Goal: Task Accomplishment & Management: Manage account settings

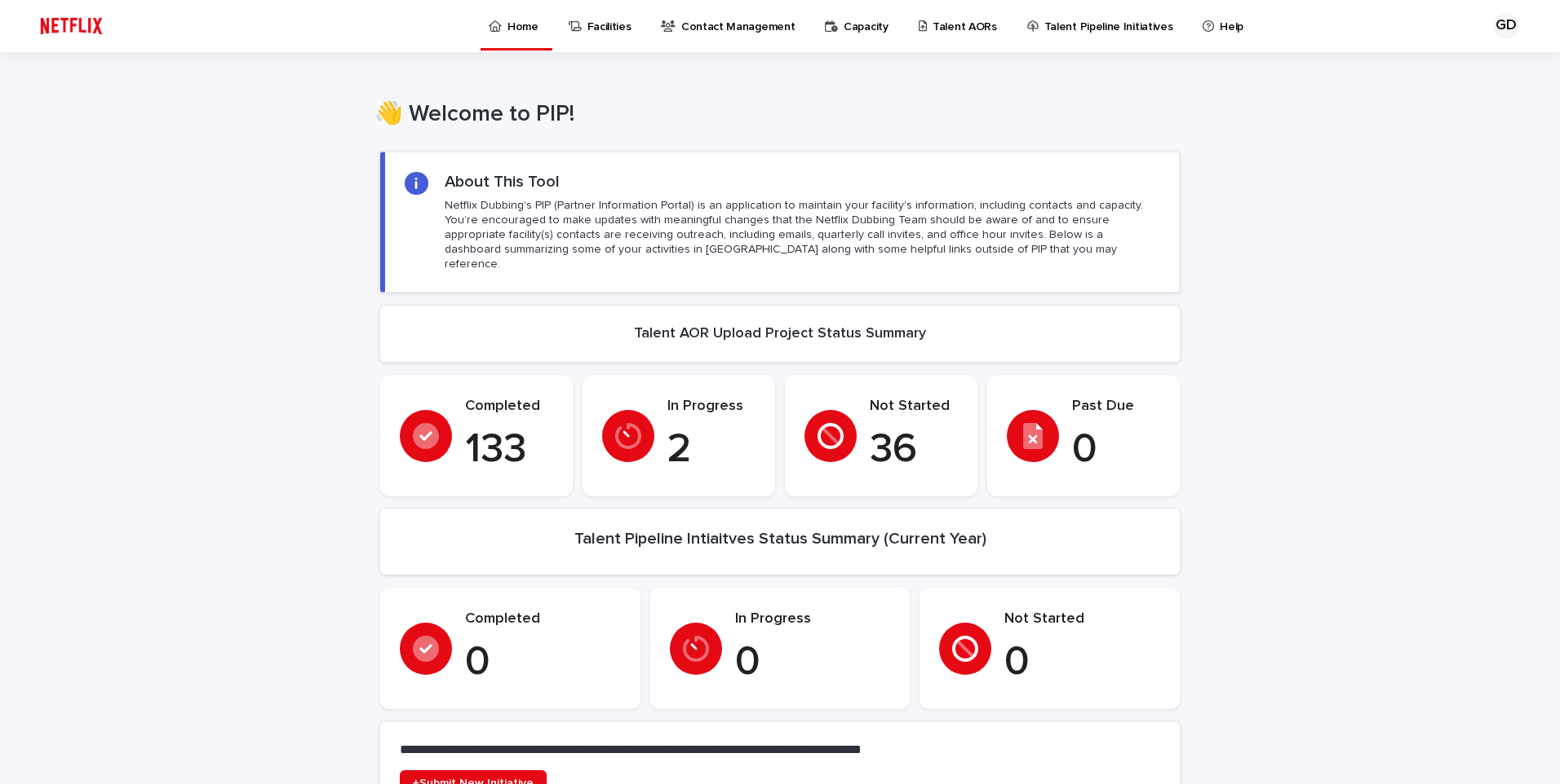
click at [952, 32] on p "Talent AORs" at bounding box center [964, 17] width 64 height 34
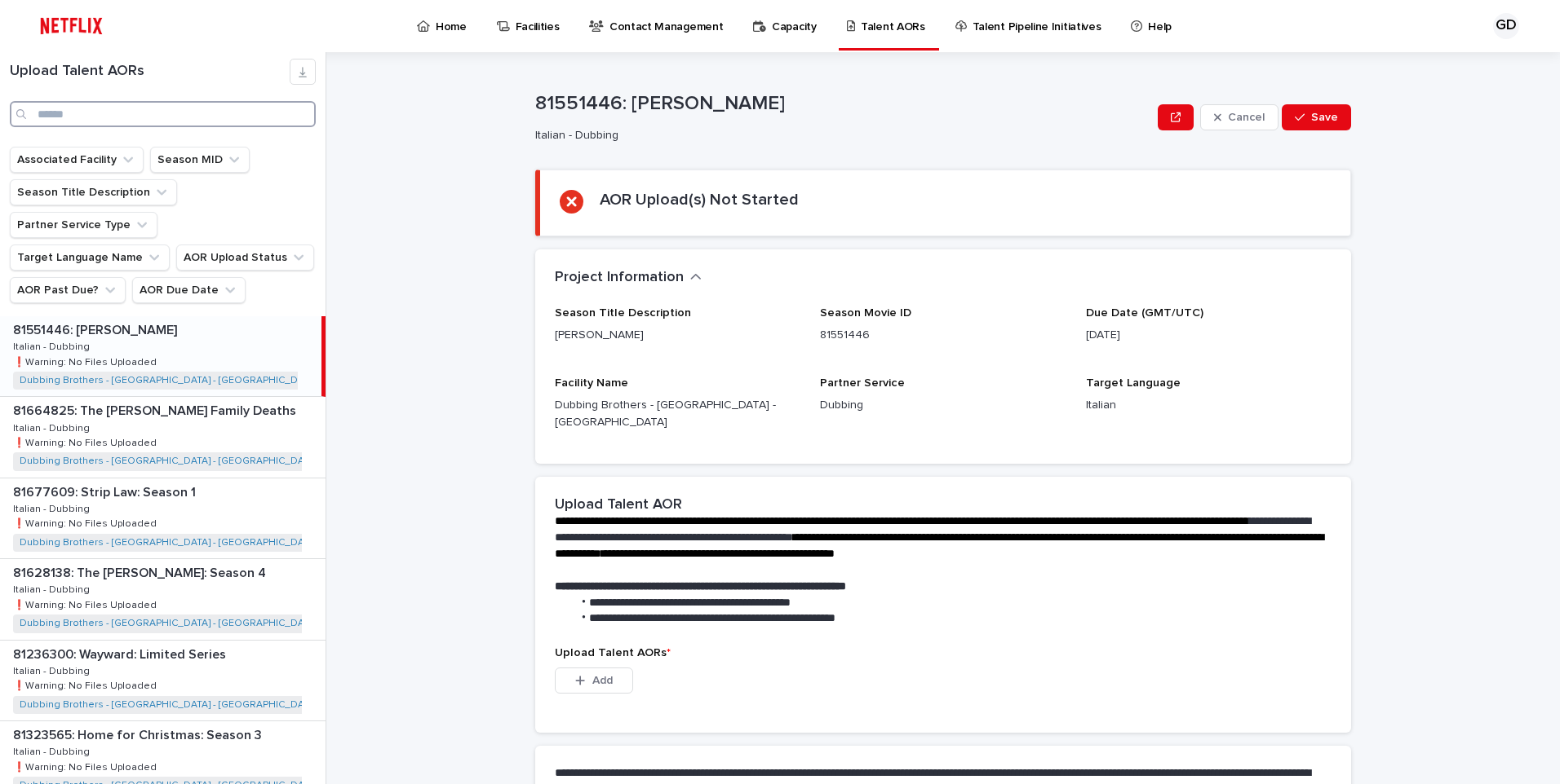
click at [195, 111] on input "Search" at bounding box center [163, 114] width 305 height 26
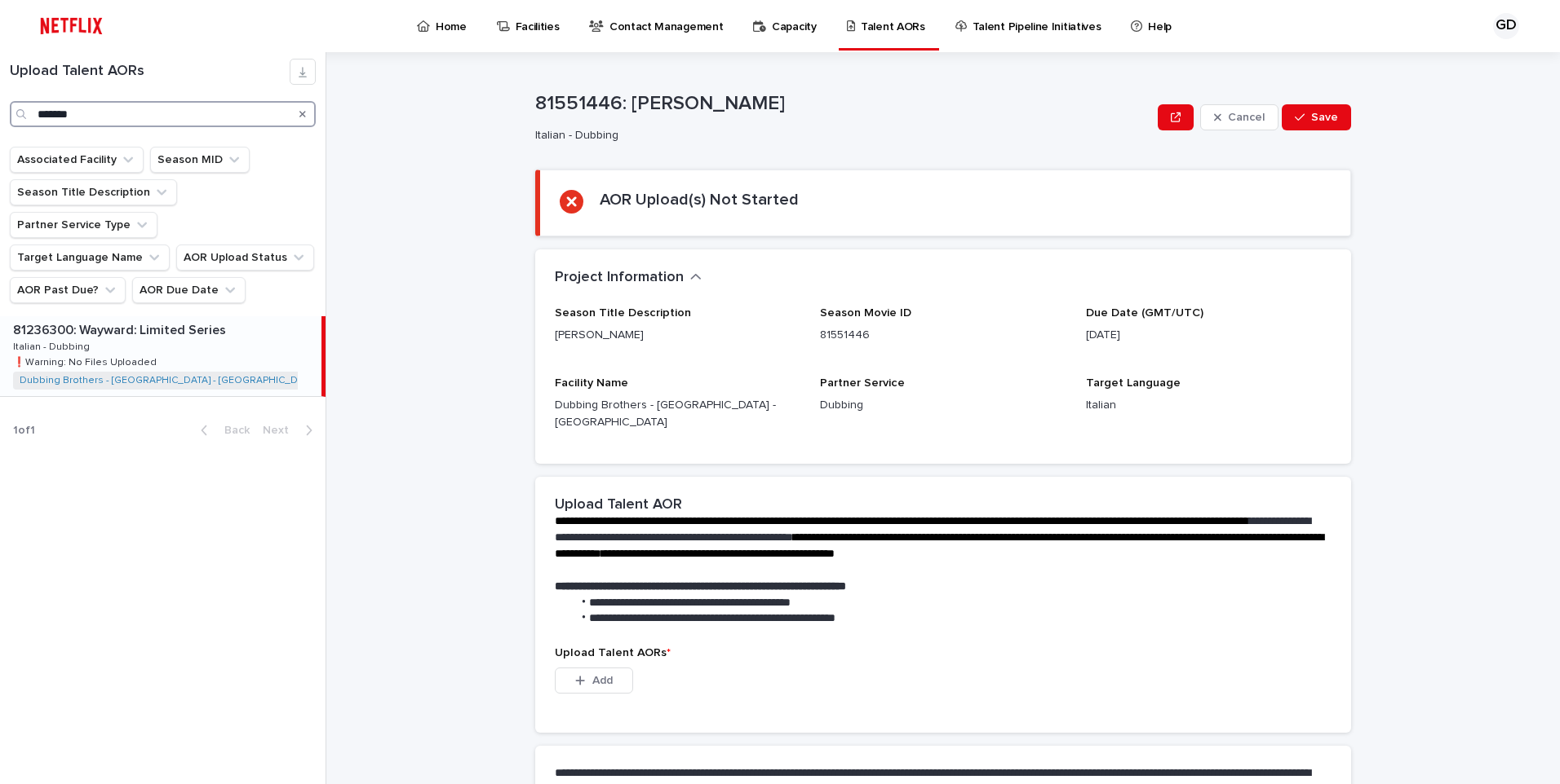
type input "*******"
click at [114, 316] on div "81236300: Wayward: Limited Series 81236300: Wayward: Limited Series Italian - D…" at bounding box center [161, 356] width 321 height 80
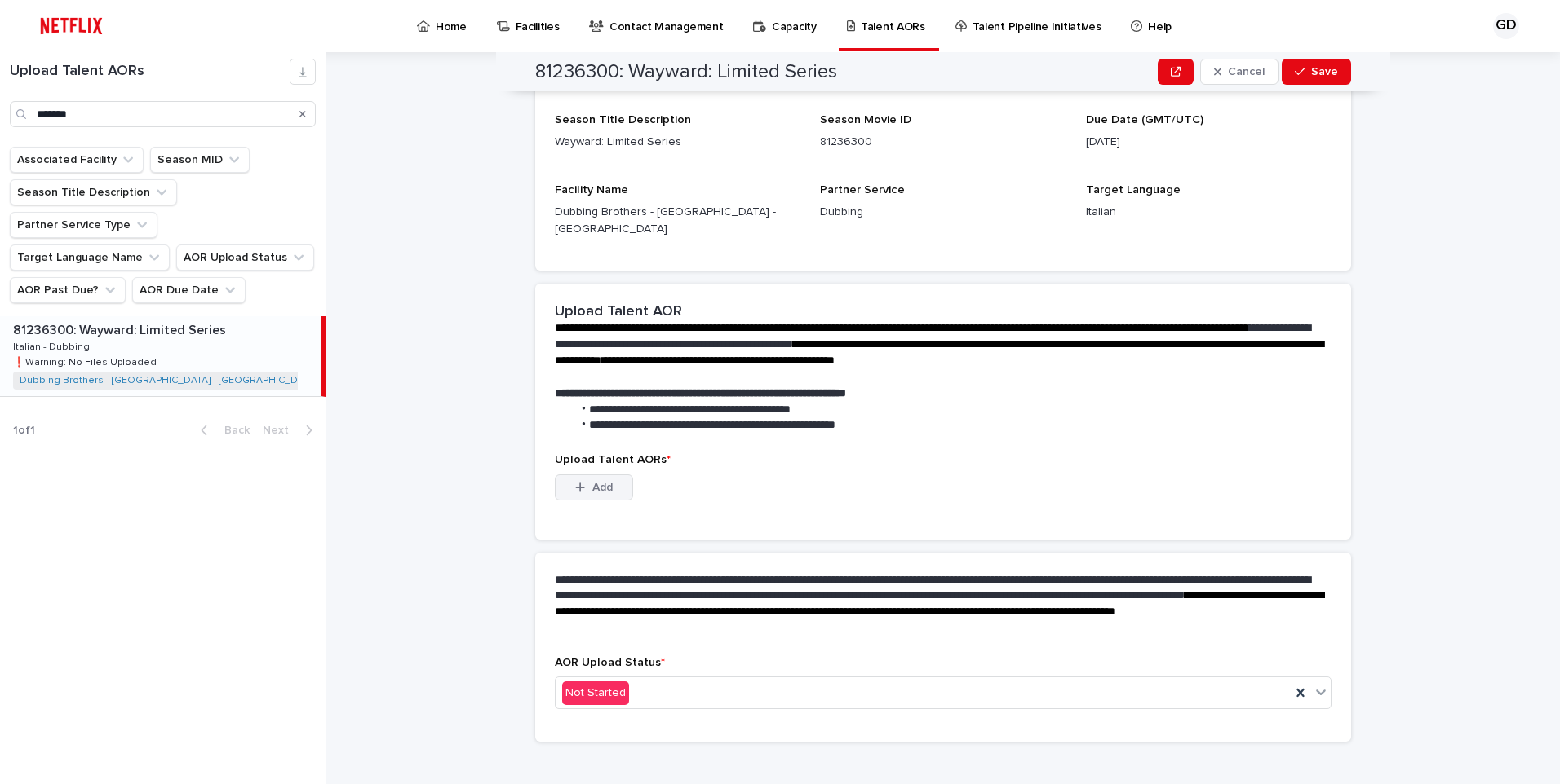
click at [594, 482] on span "Add" at bounding box center [602, 488] width 21 height 12
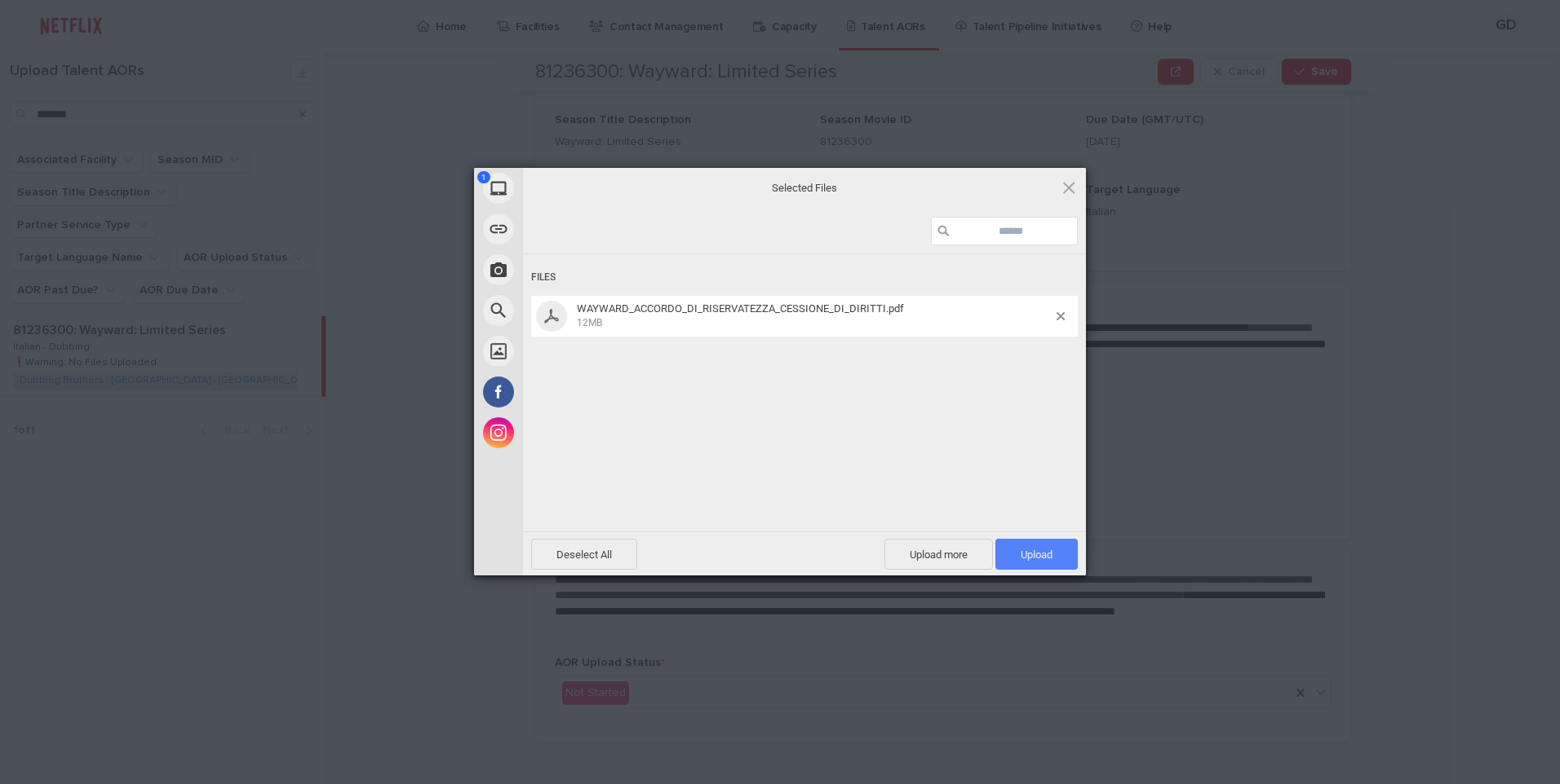
click at [1035, 561] on span "Upload 1" at bounding box center [1037, 554] width 83 height 31
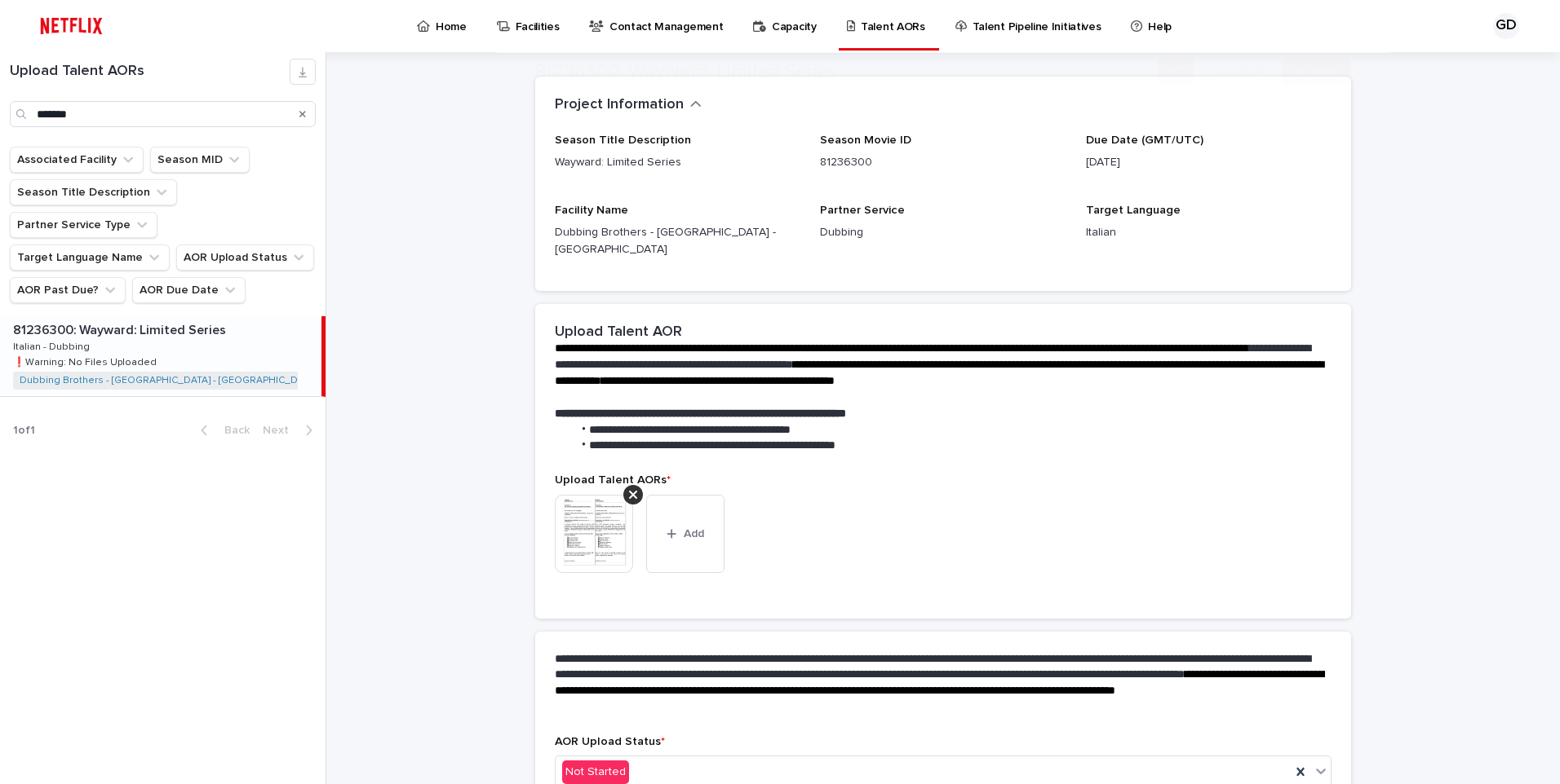
scroll to position [172, 0]
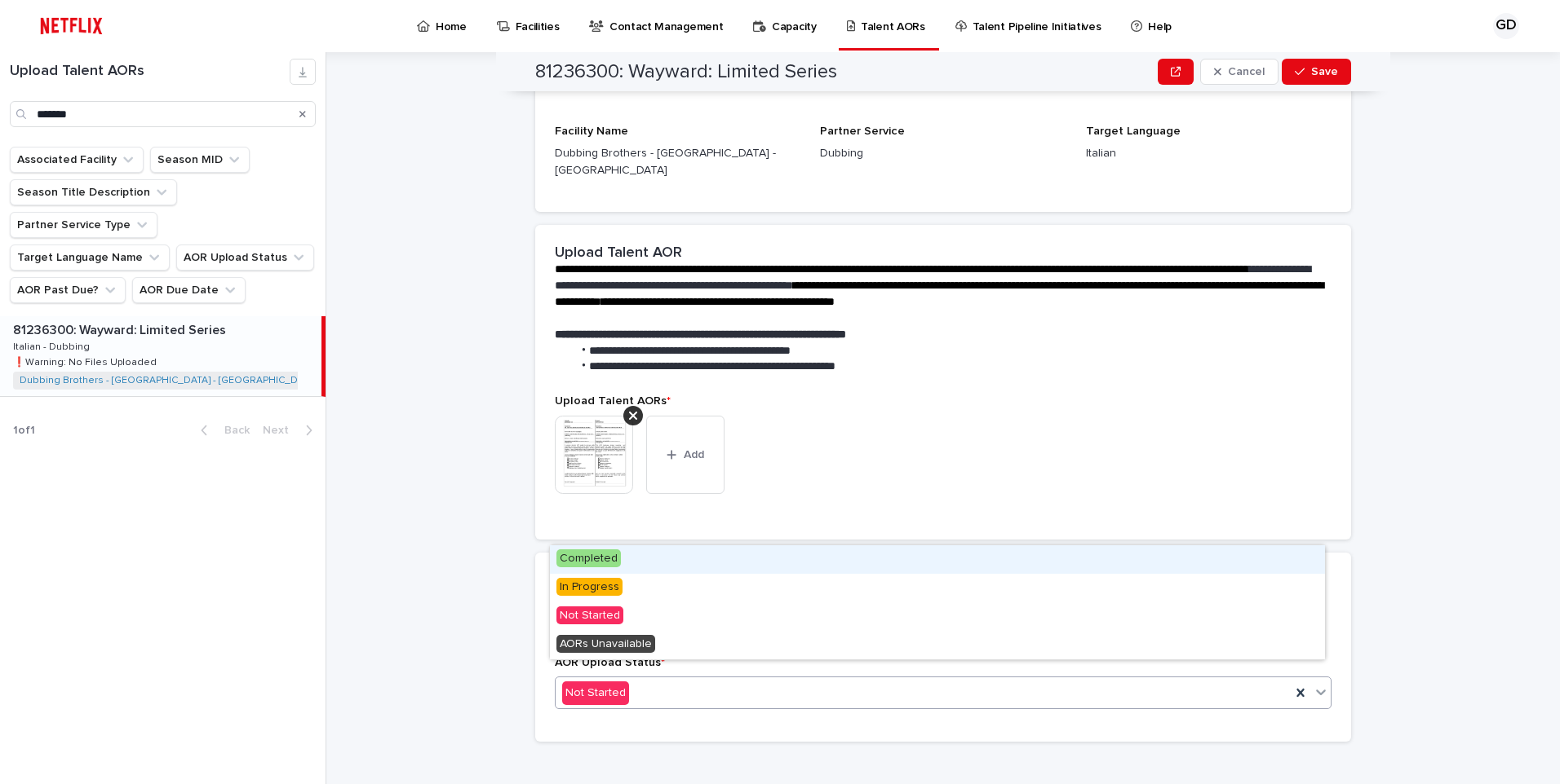
click at [748, 684] on div "Not Started" at bounding box center [923, 692] width 735 height 27
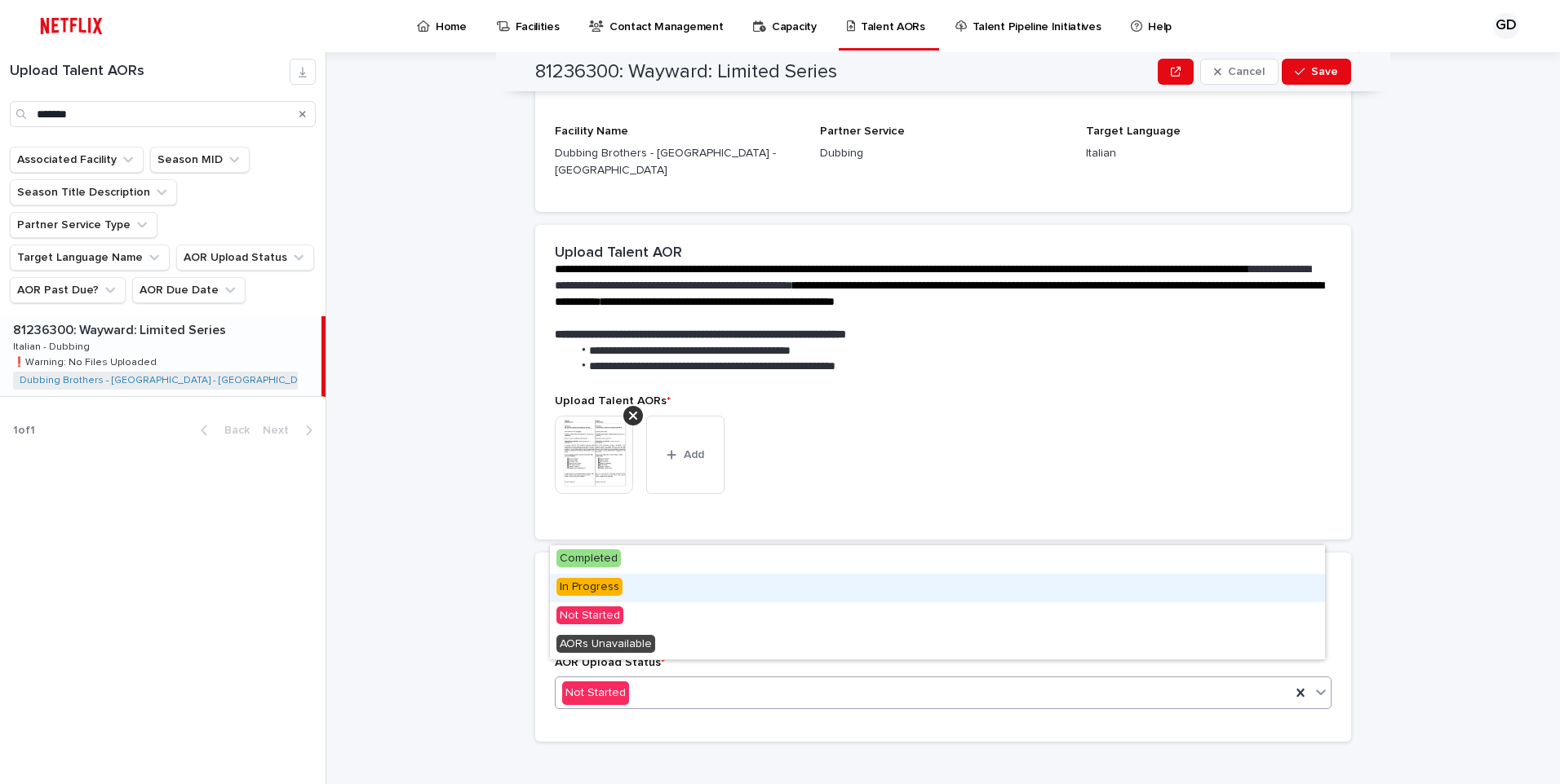
click at [733, 587] on div "In Progress" at bounding box center [937, 588] width 775 height 29
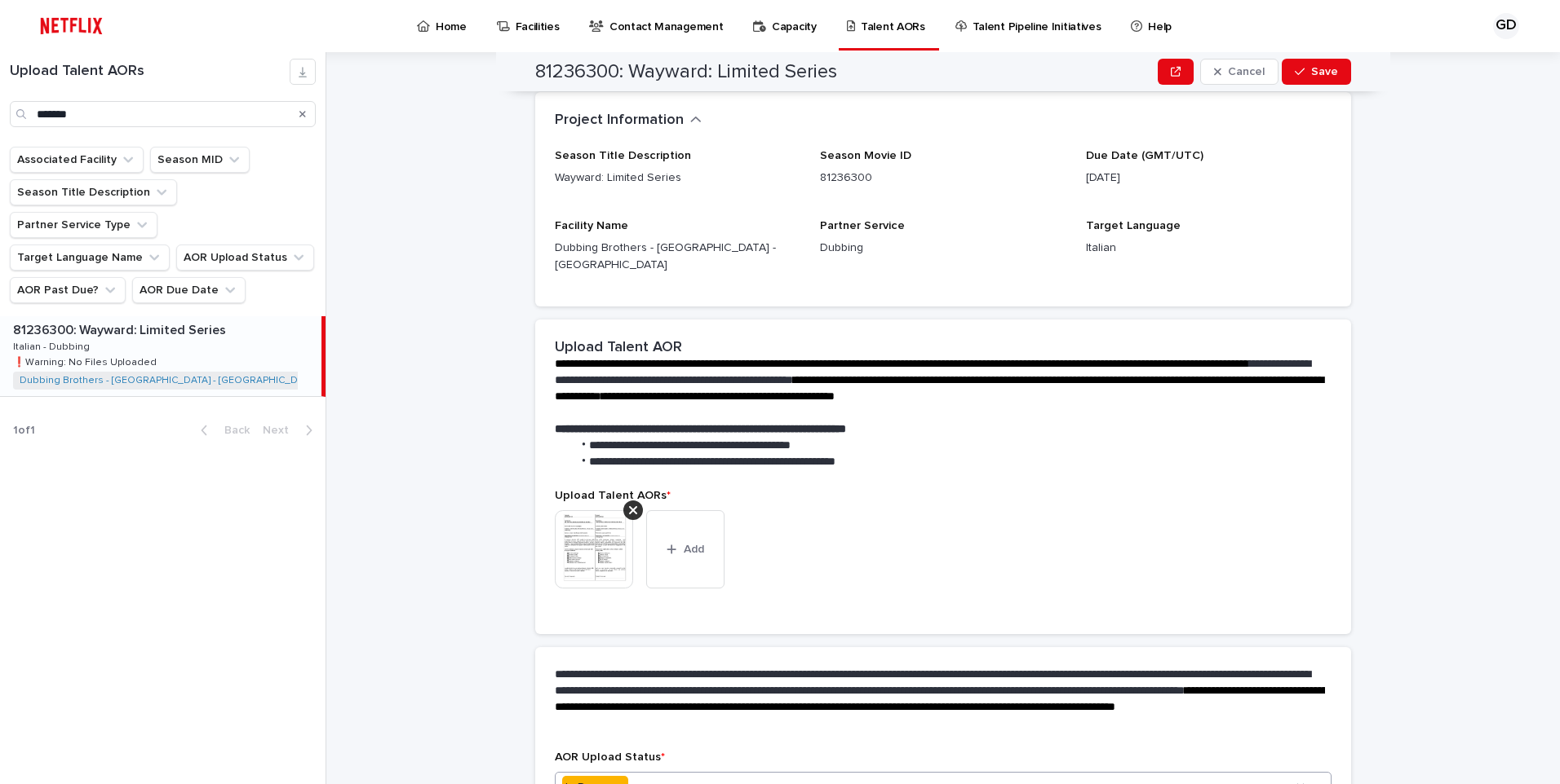
scroll to position [220, 0]
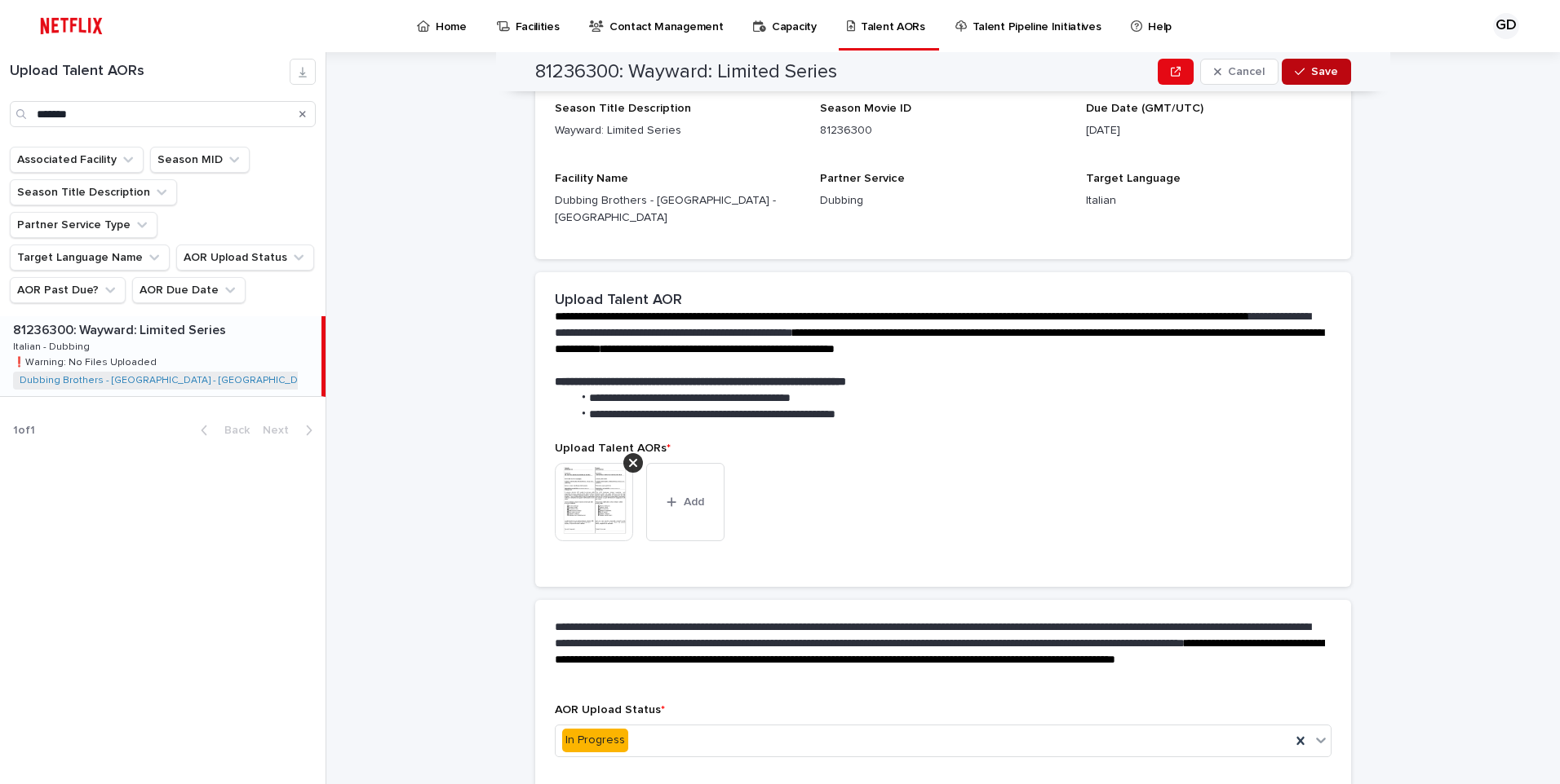
click at [1326, 67] on span "Save" at bounding box center [1323, 72] width 27 height 12
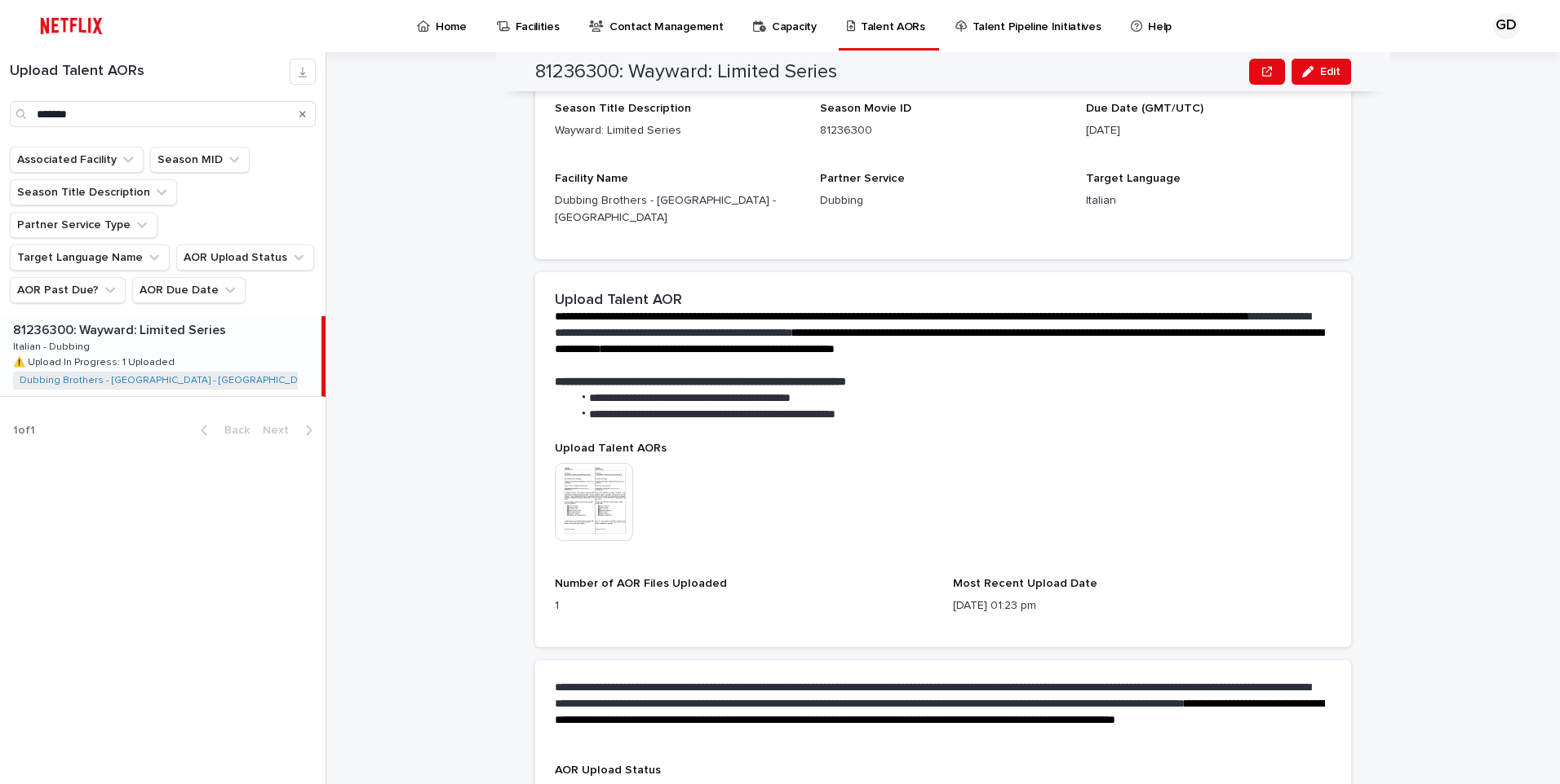
scroll to position [254, 0]
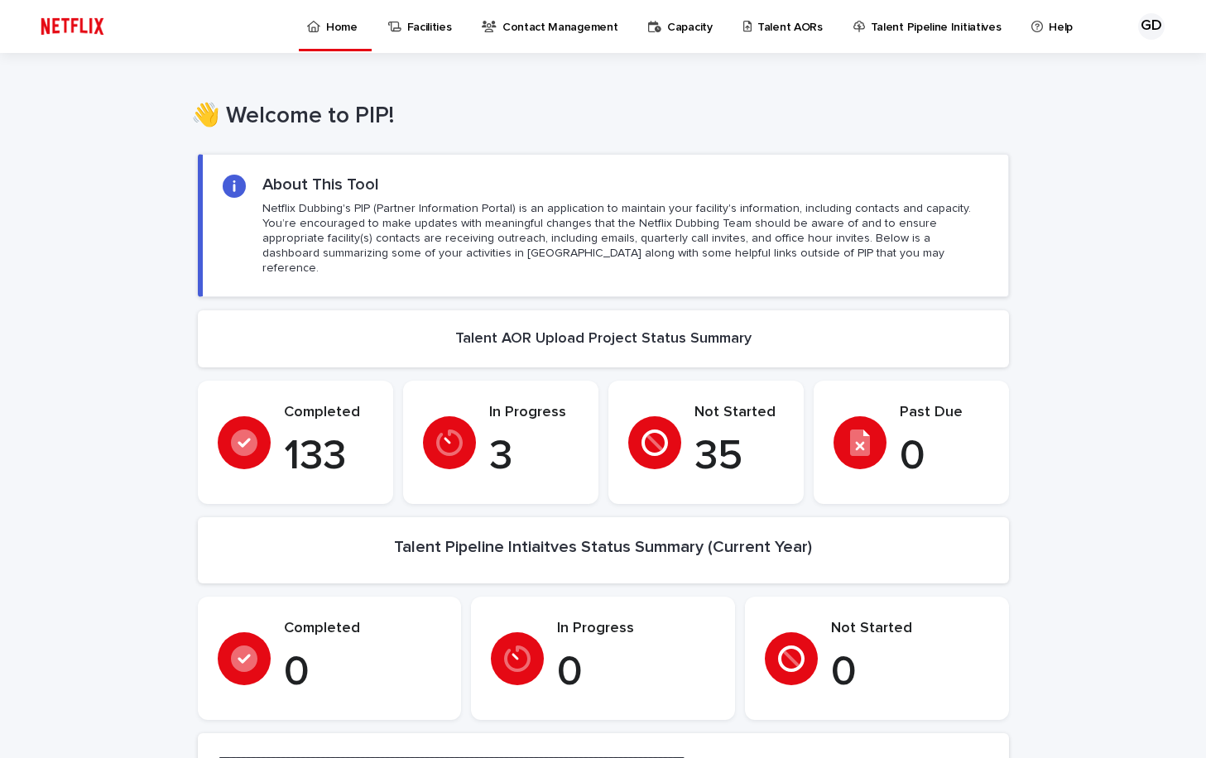
click at [768, 30] on p "Talent AORs" at bounding box center [789, 17] width 65 height 35
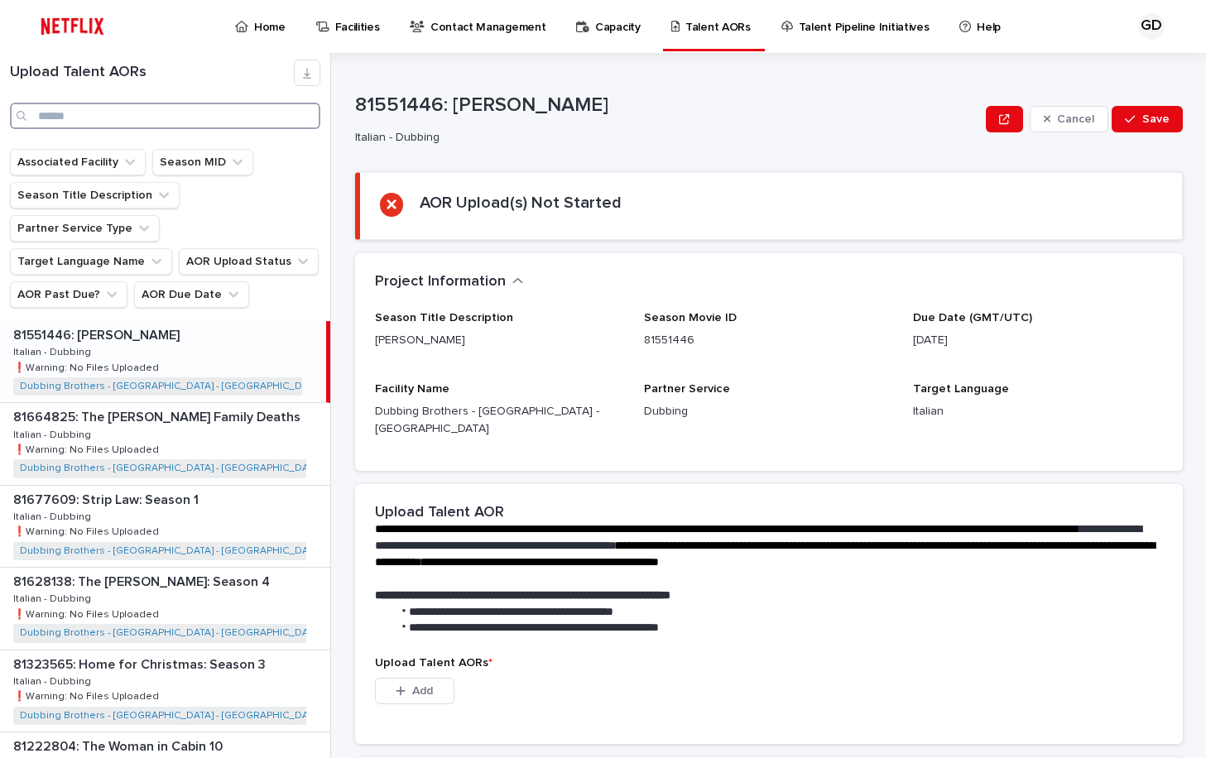
click at [146, 117] on input "Search" at bounding box center [165, 116] width 310 height 26
type input "*******"
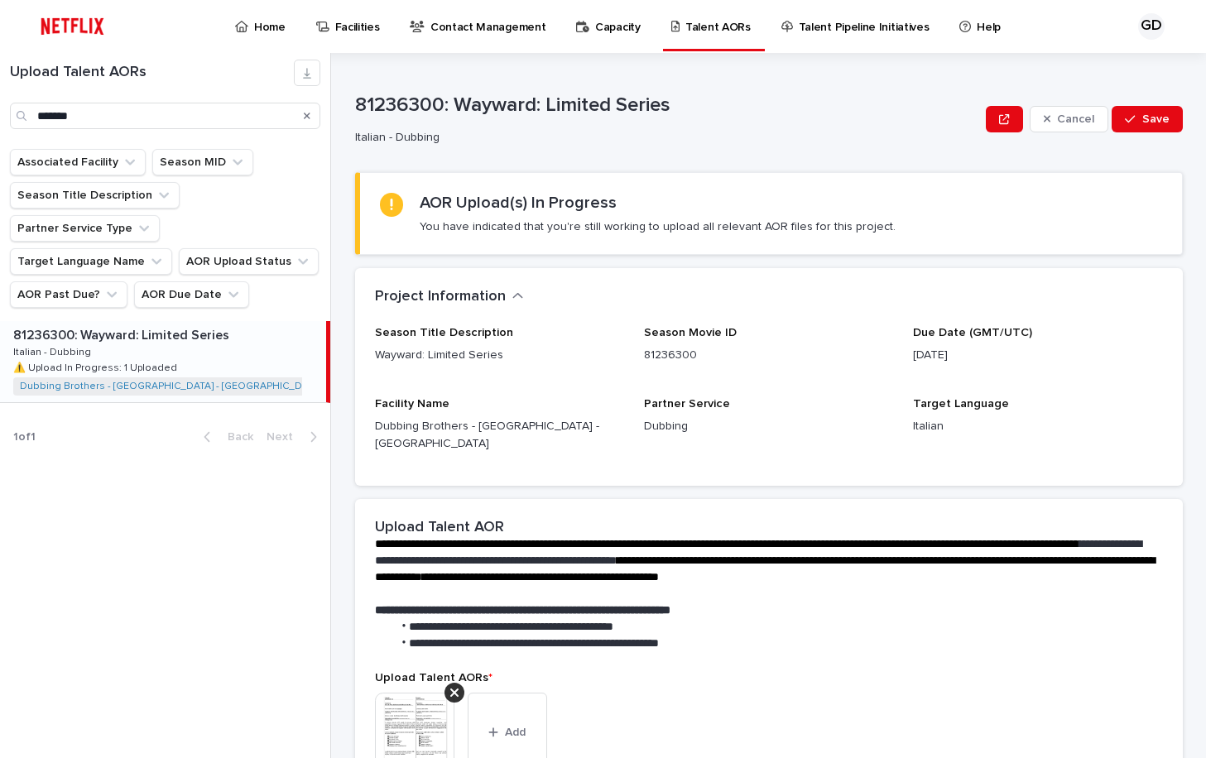
click at [165, 359] on p "⚠️ Upload In Progress: 1 Uploaded" at bounding box center [96, 366] width 167 height 15
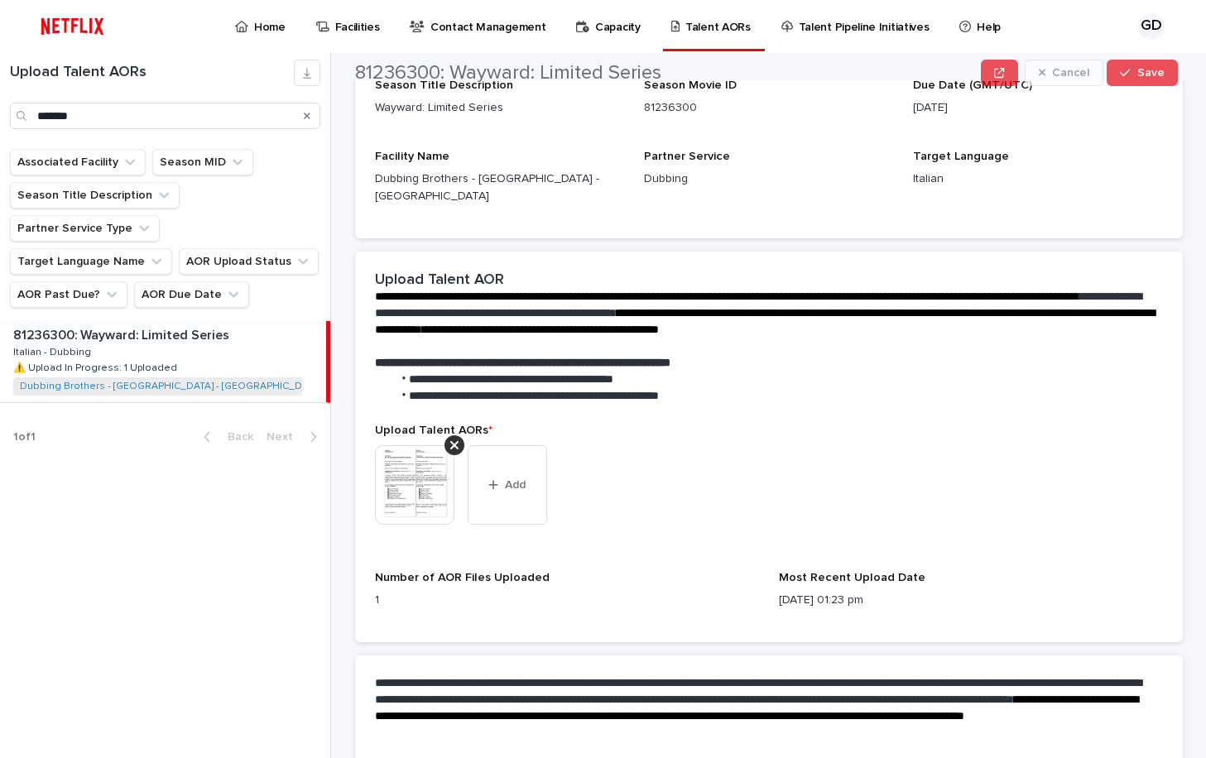
scroll to position [248, 0]
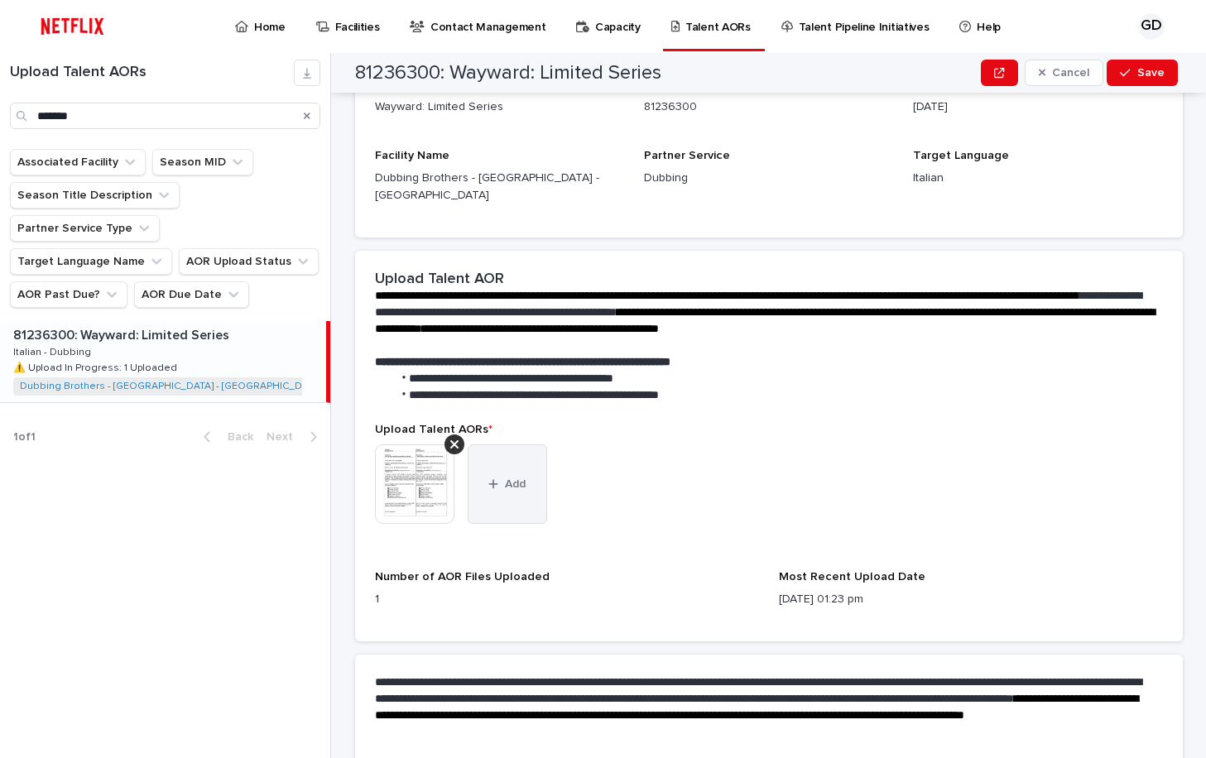
click at [527, 483] on button "Add" at bounding box center [507, 484] width 79 height 79
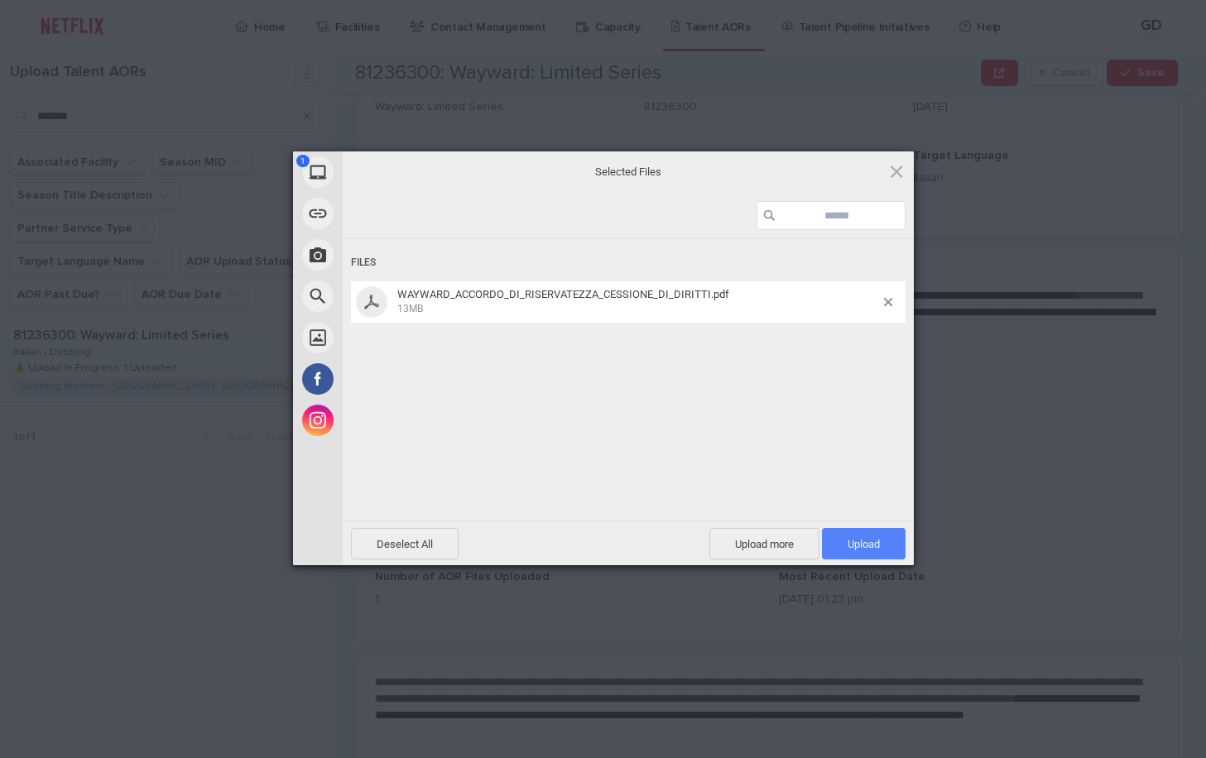
click at [858, 550] on span "Upload 1" at bounding box center [864, 543] width 84 height 31
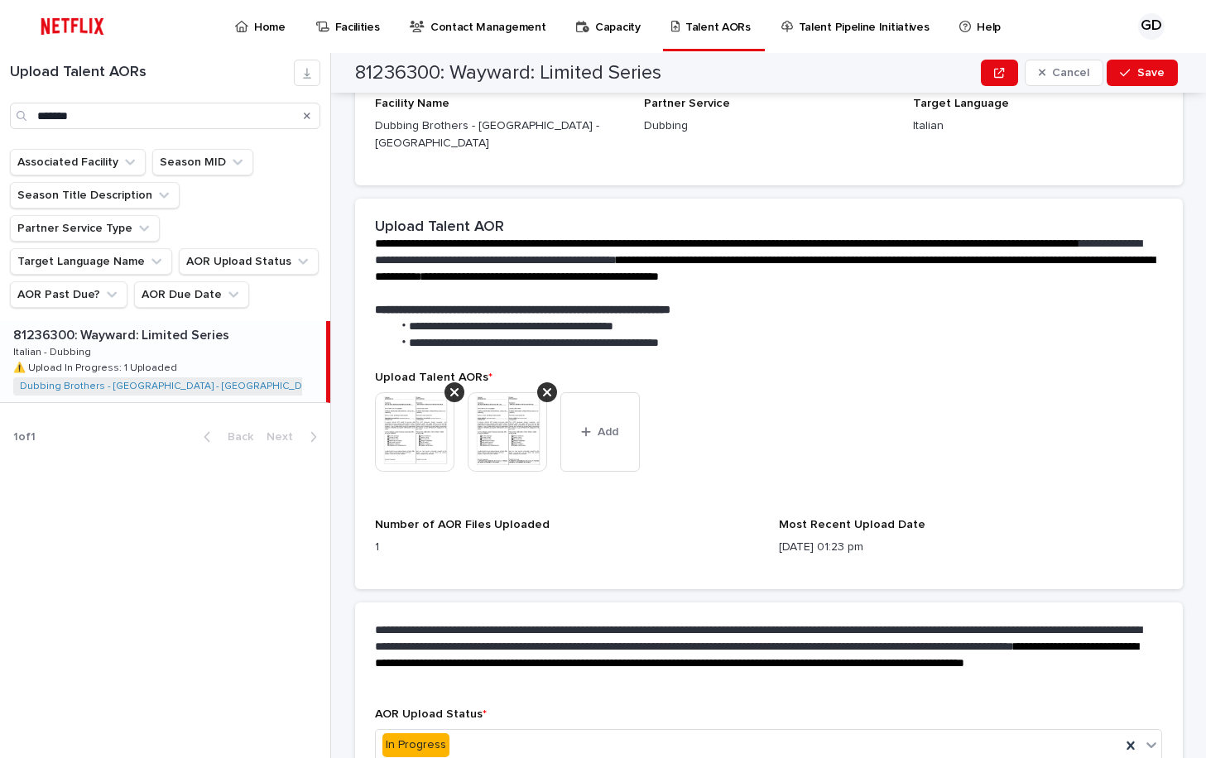
scroll to position [380, 0]
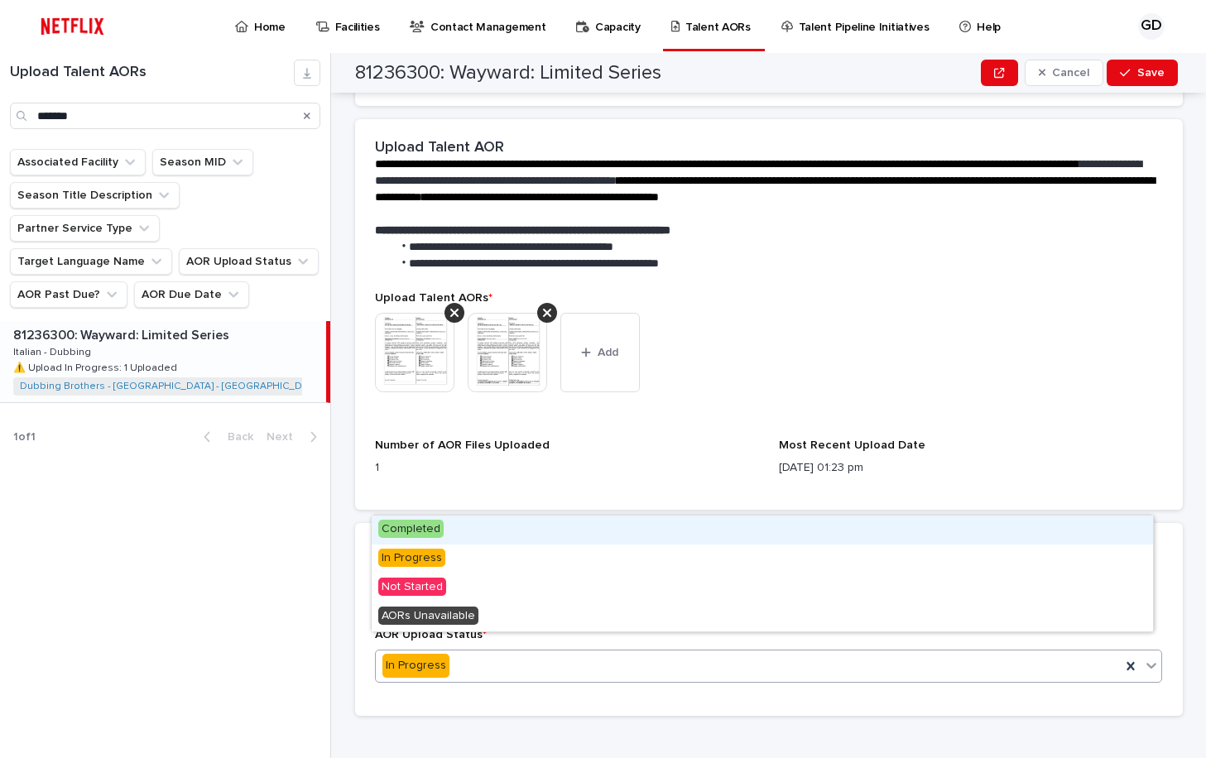
click at [496, 665] on div "In Progress" at bounding box center [769, 666] width 788 height 33
click at [500, 542] on div "Completed" at bounding box center [762, 530] width 781 height 29
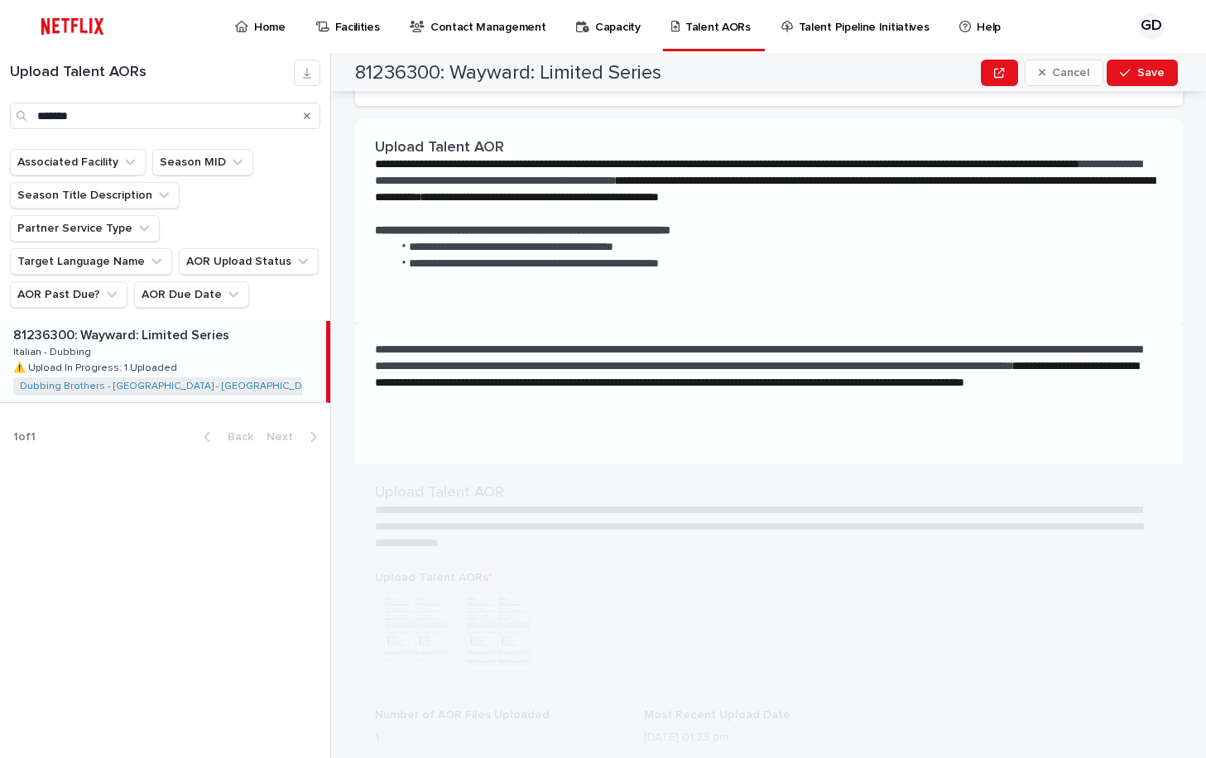
scroll to position [0, 0]
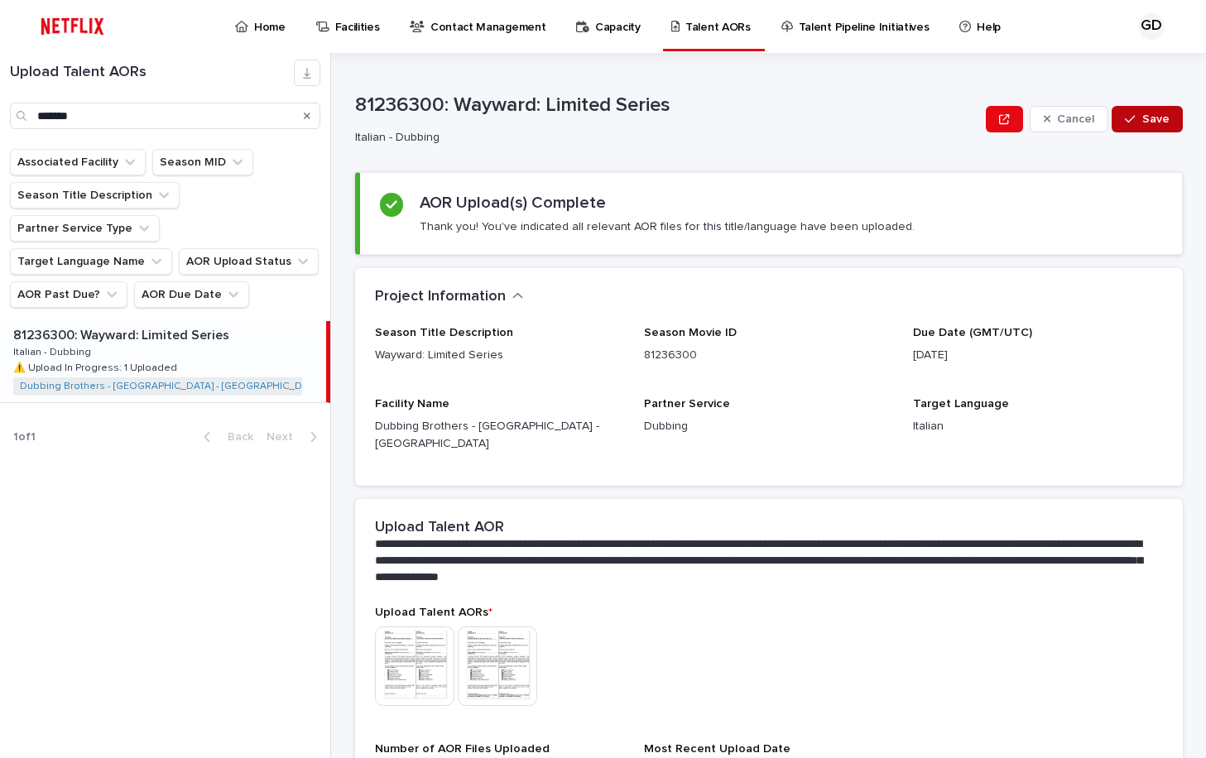
click at [1128, 120] on icon "button" at bounding box center [1130, 119] width 10 height 12
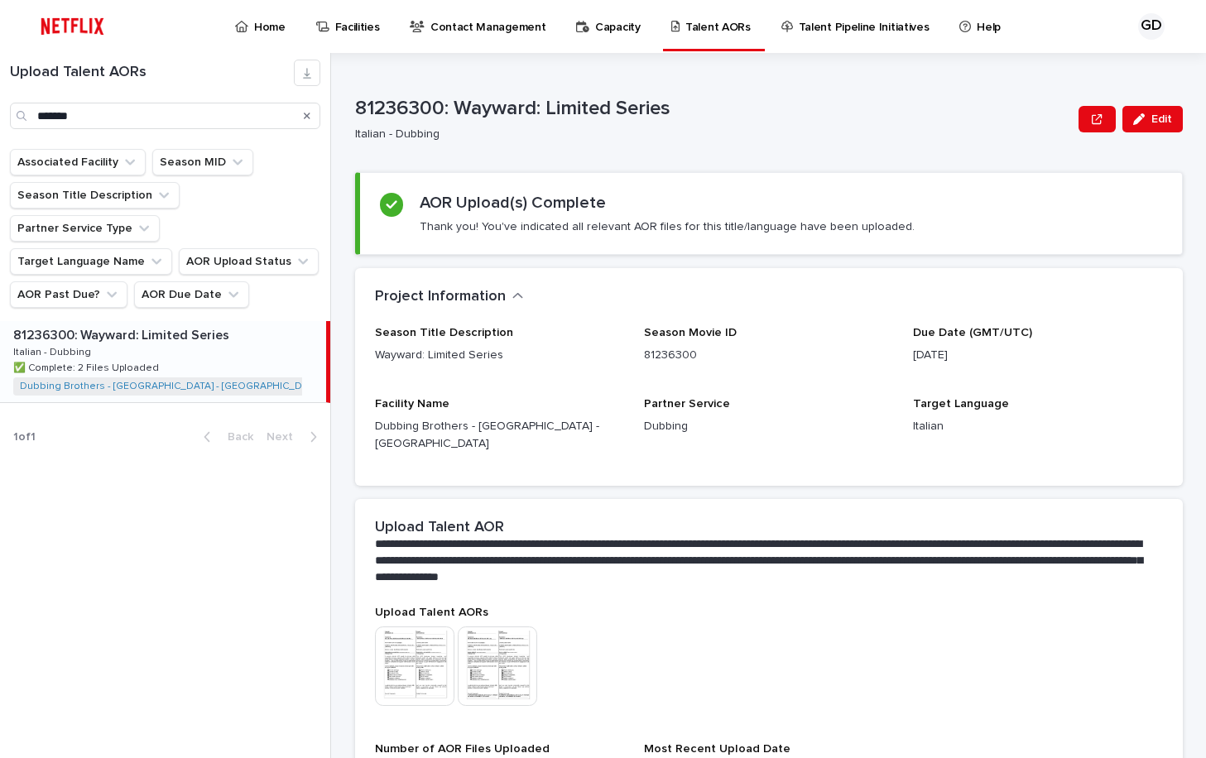
click at [435, 660] on img at bounding box center [414, 666] width 79 height 79
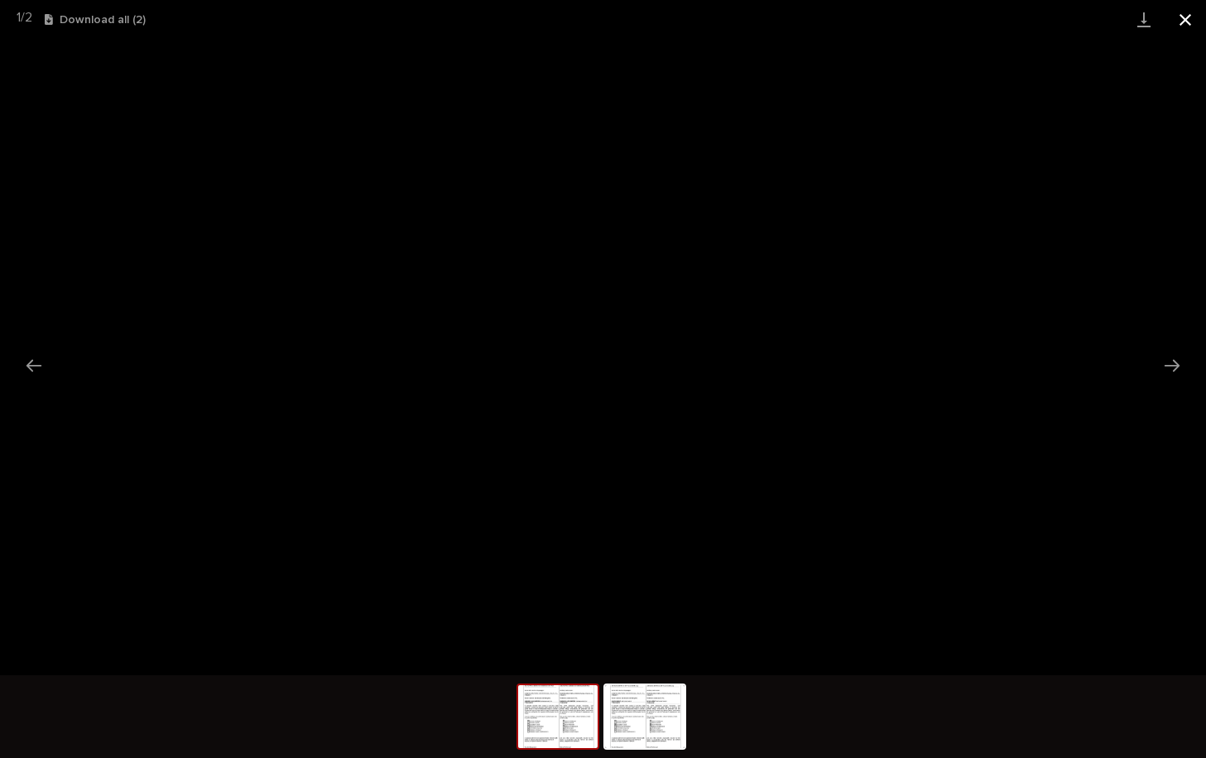
click at [1175, 22] on button "Close gallery" at bounding box center [1185, 19] width 41 height 39
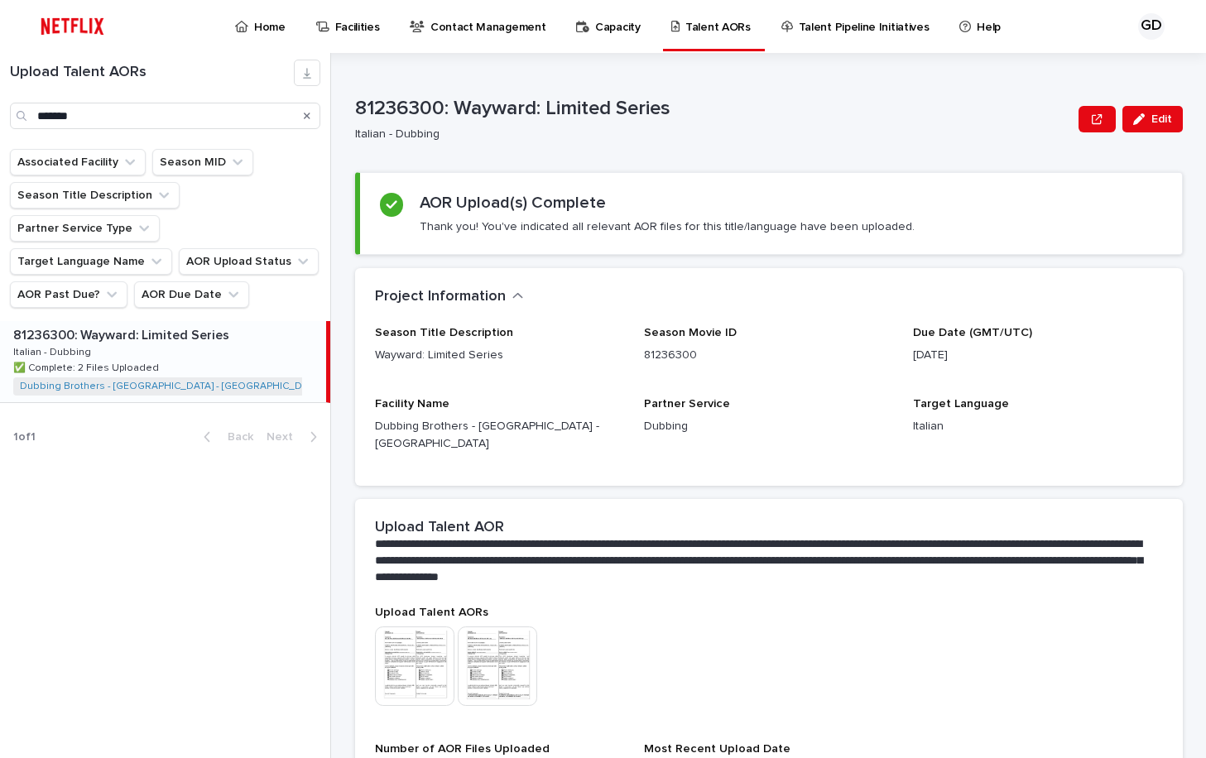
drag, startPoint x: 304, startPoint y: 121, endPoint x: 7, endPoint y: 275, distance: 334.0
click at [304, 121] on button "Search" at bounding box center [307, 116] width 7 height 26
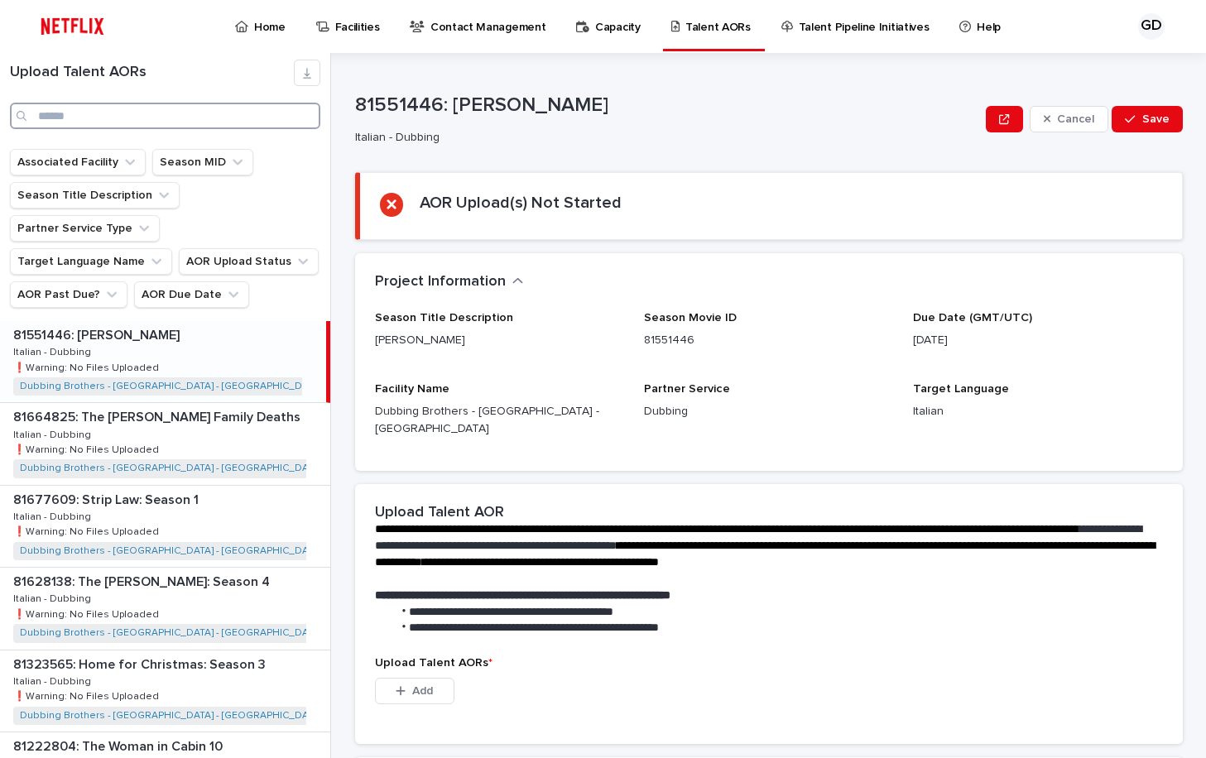
click at [139, 114] on input "Search" at bounding box center [165, 116] width 310 height 26
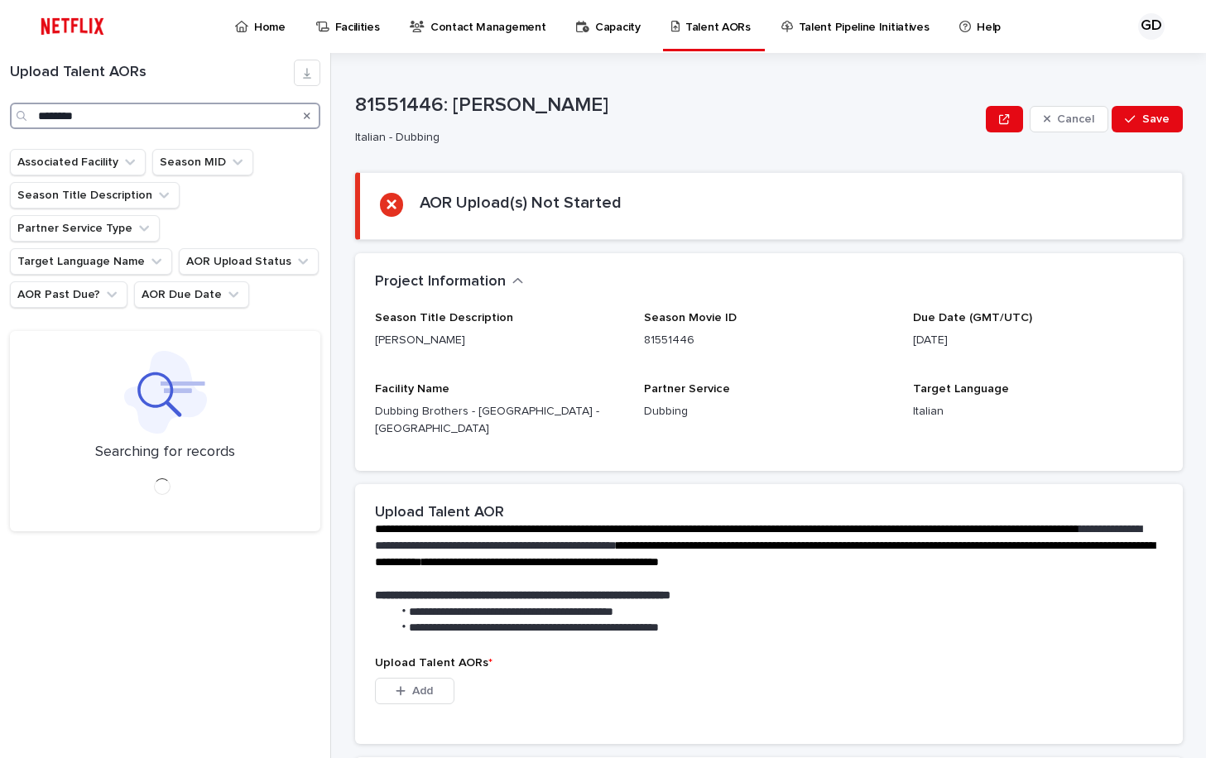
type input "********"
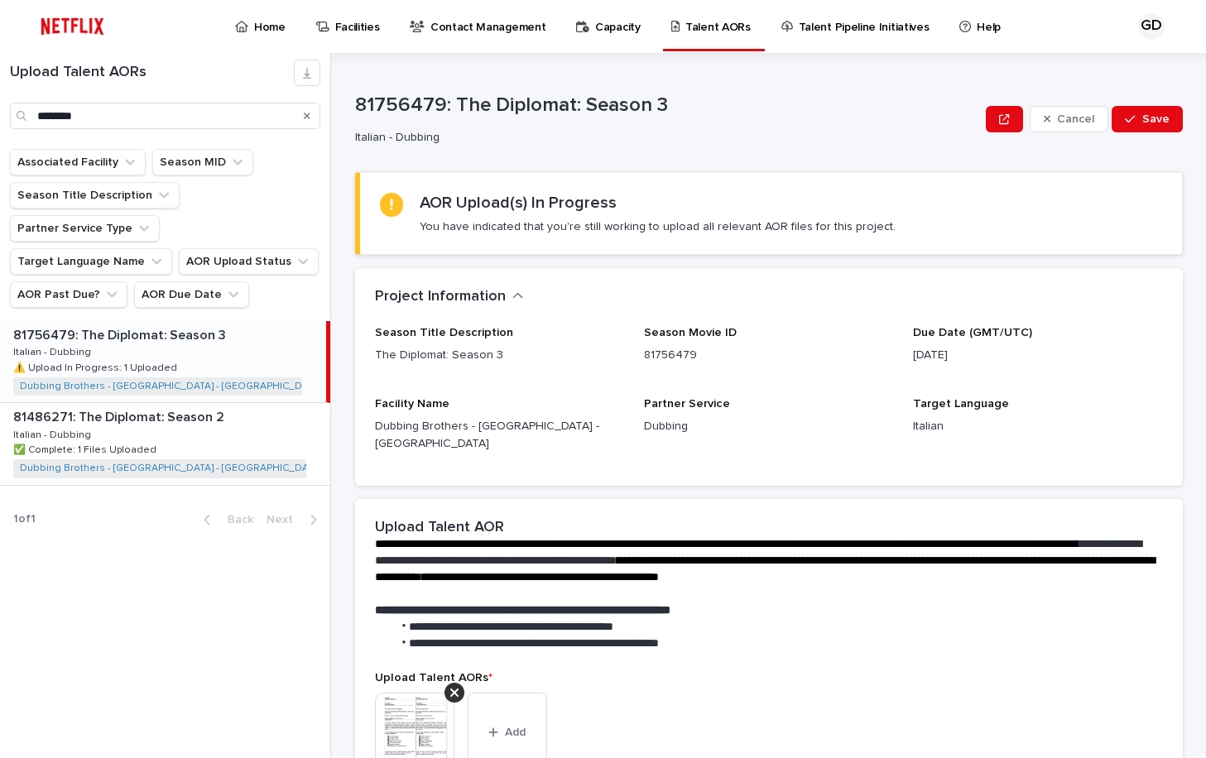
click at [228, 321] on div "81756479: The Diplomat: Season 3 81756479: The Diplomat: Season 3 Italian - Dub…" at bounding box center [163, 361] width 326 height 81
